Goal: Find specific page/section: Find specific page/section

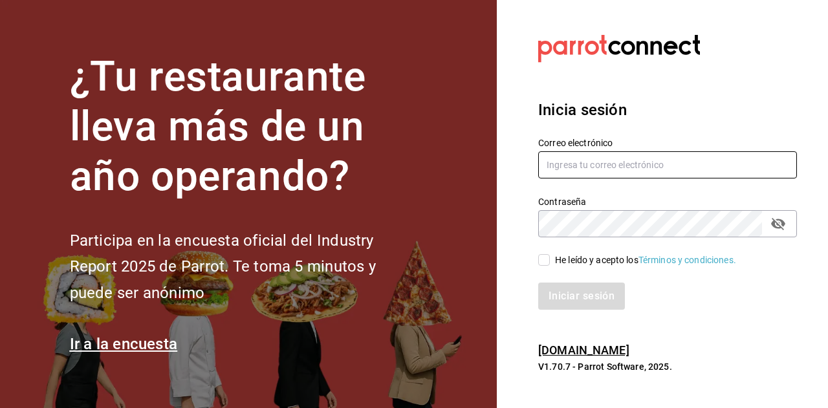
type input "[EMAIL_ADDRESS][DOMAIN_NAME]"
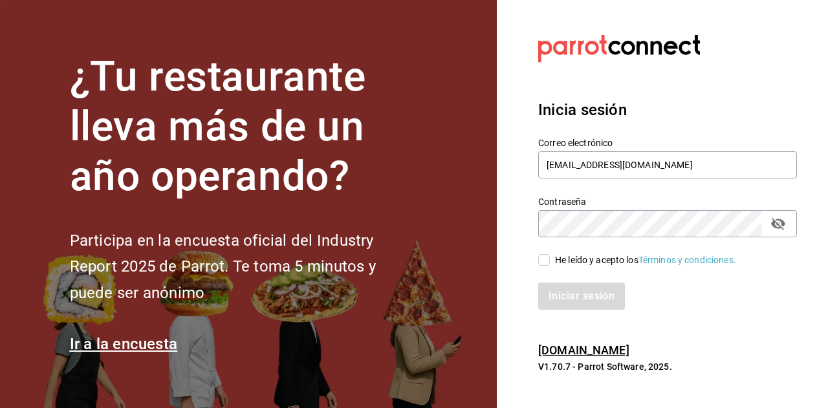
click at [548, 263] on input "He leído y acepto los Términos y condiciones." at bounding box center [544, 260] width 12 height 12
checkbox input "true"
click at [580, 295] on button "Iniciar sesión" at bounding box center [582, 296] width 88 height 27
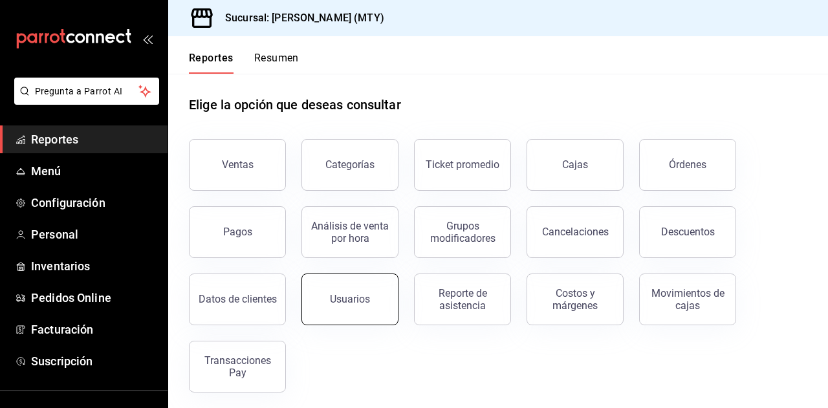
scroll to position [12, 0]
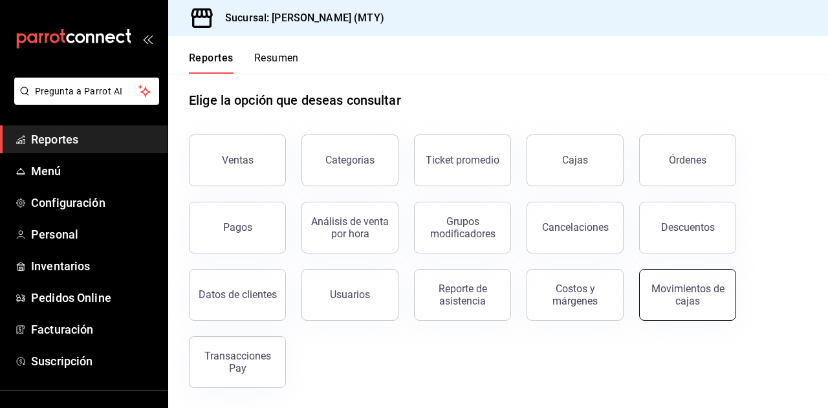
click at [692, 290] on div "Movimientos de cajas" at bounding box center [688, 295] width 80 height 25
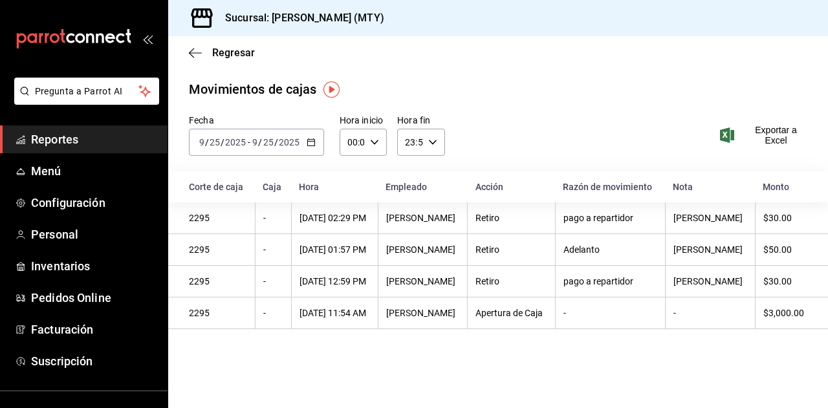
click at [334, 90] on img "button" at bounding box center [331, 90] width 16 height 16
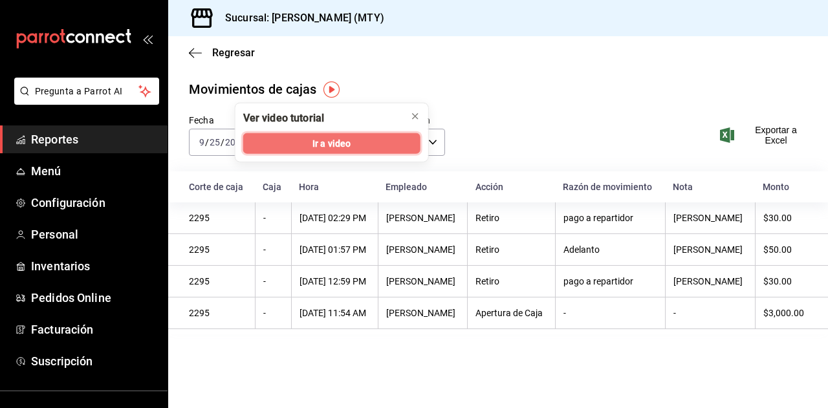
click at [343, 144] on span "Ir a video" at bounding box center [331, 144] width 38 height 14
